Goal: Information Seeking & Learning: Learn about a topic

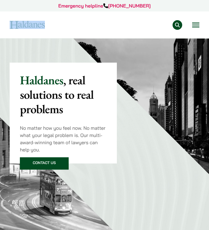
click at [198, 27] on button "Open menu" at bounding box center [195, 25] width 7 height 5
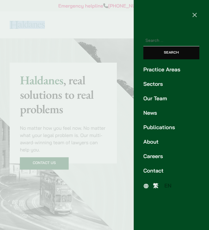
click at [148, 153] on link "Careers" at bounding box center [171, 156] width 56 height 8
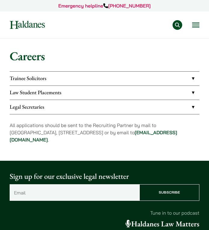
click at [98, 82] on link "Trainee Solicitors" at bounding box center [104, 79] width 189 height 14
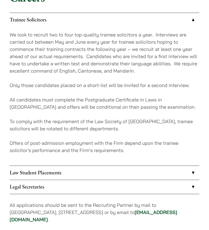
scroll to position [60, 0]
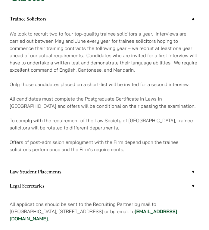
click at [76, 168] on link "Law Student Placements" at bounding box center [104, 172] width 189 height 14
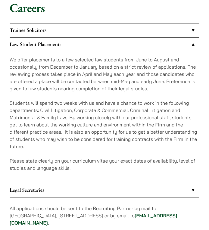
scroll to position [30, 0]
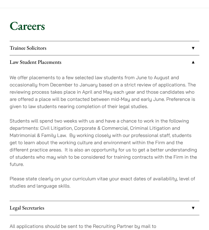
click at [87, 55] on link "Trainee Solicitors" at bounding box center [104, 48] width 189 height 14
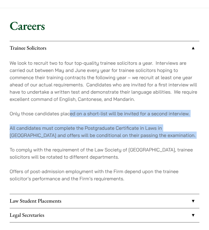
drag, startPoint x: 72, startPoint y: 116, endPoint x: 85, endPoint y: 139, distance: 26.7
click at [85, 139] on div "We look to recruit two to four top-quality trainee solicitors a year. Interview…" at bounding box center [104, 124] width 189 height 138
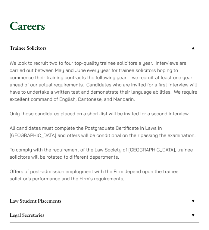
click at [85, 139] on div "We look to recruit two to four top-quality trainee solicitors a year. Interview…" at bounding box center [104, 124] width 189 height 138
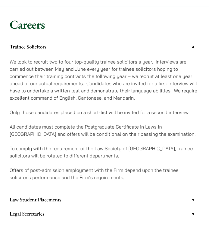
scroll to position [32, 0]
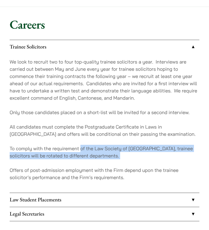
drag, startPoint x: 81, startPoint y: 145, endPoint x: 81, endPoint y: 159, distance: 13.8
click at [81, 159] on div "We look to recruit two to four top-quality trainee solicitors a year. Interview…" at bounding box center [104, 123] width 189 height 138
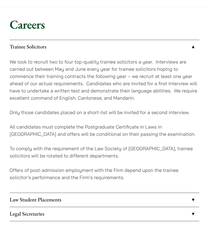
click at [81, 159] on div "We look to recruit two to four top-quality trainee solicitors a year. Interview…" at bounding box center [104, 123] width 189 height 138
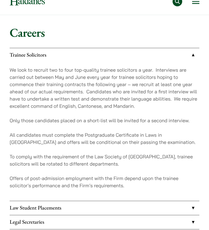
scroll to position [16, 0]
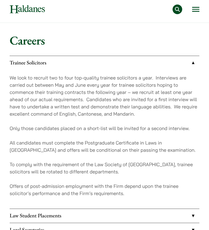
click at [56, 97] on p "We look to recruit two to four top-quality trainee solicitors a year. Interview…" at bounding box center [104, 95] width 189 height 43
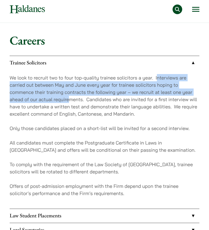
drag, startPoint x: 157, startPoint y: 79, endPoint x: 66, endPoint y: 99, distance: 94.0
click at [66, 100] on p "We look to recruit two to four top-quality trainee solicitors a year. Interview…" at bounding box center [104, 95] width 189 height 43
click at [121, 87] on p "We look to recruit two to four top-quality trainee solicitors a year. Interview…" at bounding box center [104, 95] width 189 height 43
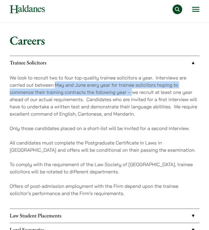
drag, startPoint x: 131, startPoint y: 92, endPoint x: 53, endPoint y: 86, distance: 78.0
click at [54, 87] on p "We look to recruit two to four top-quality trainee solicitors a year. Interview…" at bounding box center [104, 95] width 189 height 43
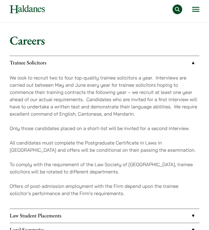
click at [153, 94] on p "We look to recruit two to four top-quality trainee solicitors a year. Interview…" at bounding box center [104, 95] width 189 height 43
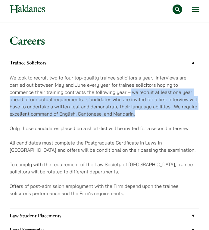
drag, startPoint x: 130, startPoint y: 90, endPoint x: 135, endPoint y: 114, distance: 23.9
click at [135, 114] on p "We look to recruit two to four top-quality trainee solicitors a year. Interview…" at bounding box center [104, 95] width 189 height 43
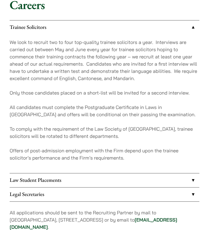
click at [135, 114] on p "All candidates must complete the Postgraduate Certificate in Laws in Hong Kong …" at bounding box center [104, 110] width 189 height 14
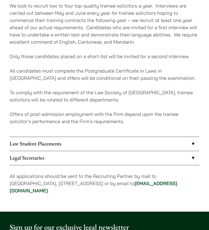
scroll to position [88, 0]
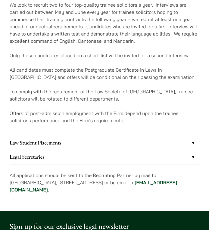
click at [118, 143] on link "Law Student Placements" at bounding box center [104, 143] width 189 height 14
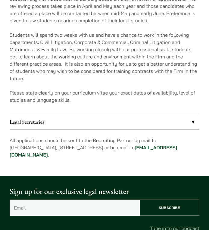
scroll to position [120, 0]
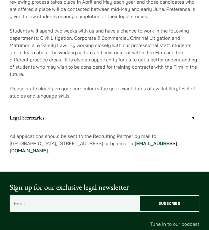
click at [102, 117] on link "Legal Secretaries" at bounding box center [104, 118] width 189 height 14
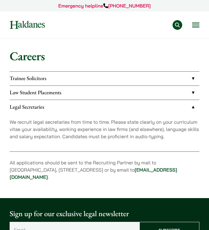
click at [96, 90] on link "Law Student Placements" at bounding box center [104, 93] width 189 height 14
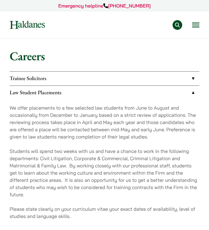
scroll to position [7, 0]
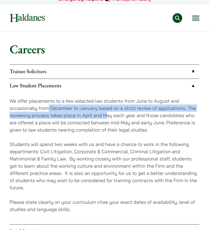
drag, startPoint x: 49, startPoint y: 109, endPoint x: 107, endPoint y: 111, distance: 57.7
click at [107, 112] on p "We offer placements to a few selected law students from June to August and occa…" at bounding box center [104, 115] width 189 height 36
click at [107, 111] on p "We offer placements to a few selected law students from June to August and occa…" at bounding box center [104, 115] width 189 height 36
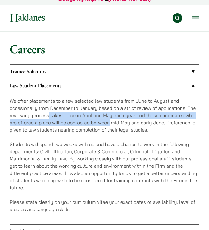
drag, startPoint x: 48, startPoint y: 115, endPoint x: 110, endPoint y: 123, distance: 62.1
click at [110, 123] on p "We offer placements to a few selected law students from June to August and occa…" at bounding box center [104, 115] width 189 height 36
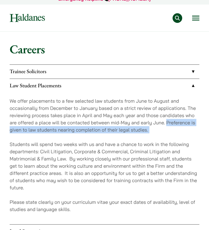
drag, startPoint x: 167, startPoint y: 123, endPoint x: 123, endPoint y: 140, distance: 47.6
click at [123, 140] on div "We offer placements to a few selected law students from June to August and occa…" at bounding box center [104, 158] width 189 height 131
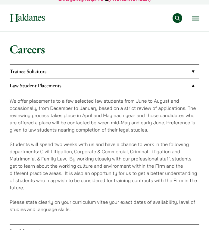
click at [122, 139] on div "We offer placements to a few selected law students from June to August and occa…" at bounding box center [104, 158] width 189 height 131
drag, startPoint x: 85, startPoint y: 148, endPoint x: 131, endPoint y: 151, distance: 46.1
click at [131, 151] on p "Students will spend two weeks with us and have a chance to work in the followin…" at bounding box center [104, 165] width 189 height 50
click at [130, 151] on p "Students will spend two weeks with us and have a chance to work in the followin…" at bounding box center [104, 165] width 189 height 50
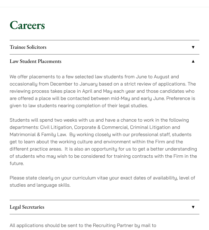
scroll to position [92, 0]
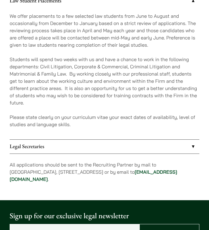
click at [104, 148] on link "Legal Secretaries" at bounding box center [104, 146] width 189 height 14
